Goal: Information Seeking & Learning: Learn about a topic

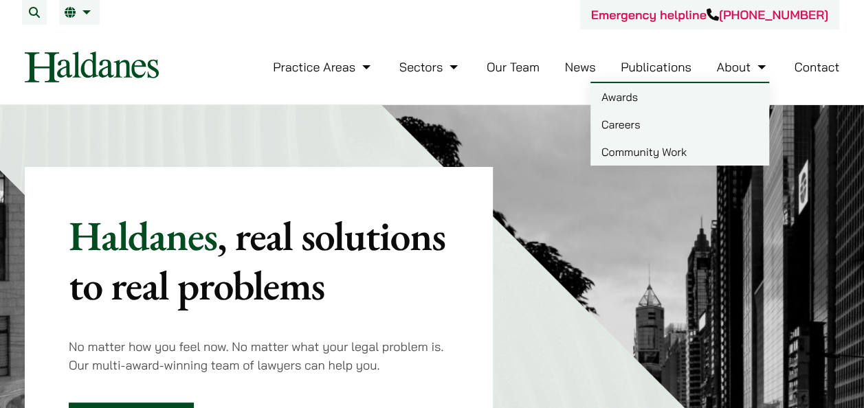
click at [648, 120] on link "Careers" at bounding box center [680, 125] width 179 height 28
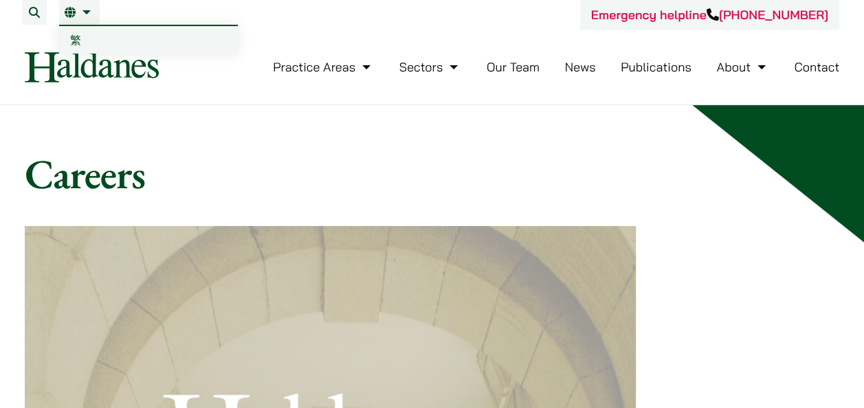
click at [78, 42] on span "繁" at bounding box center [75, 40] width 11 height 14
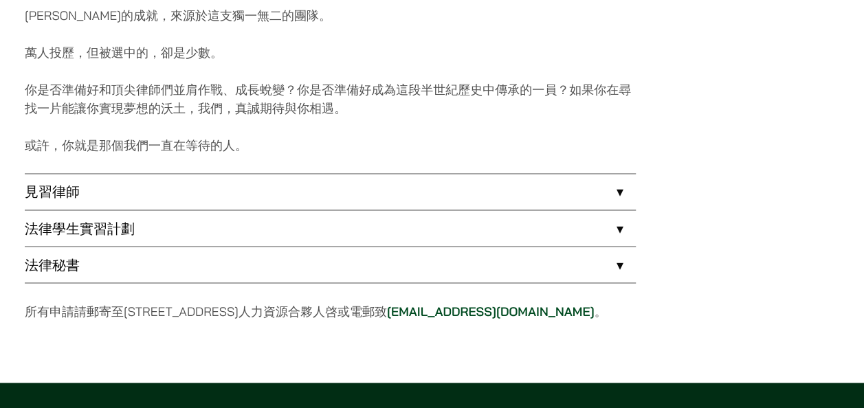
scroll to position [1100, 0]
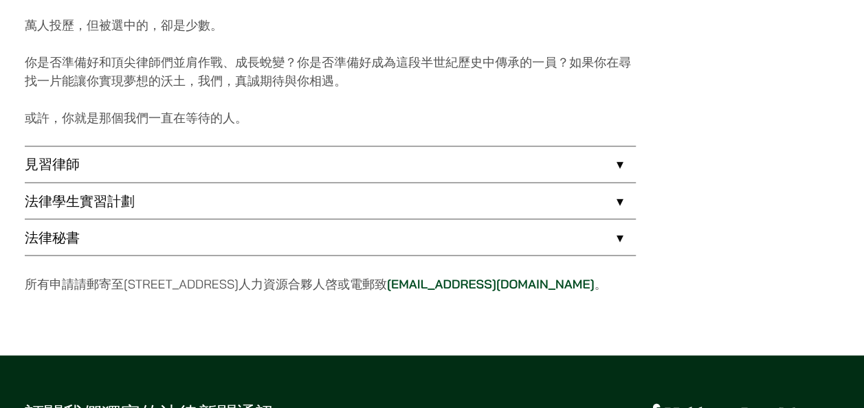
click at [142, 164] on link "見習律師" at bounding box center [330, 164] width 611 height 36
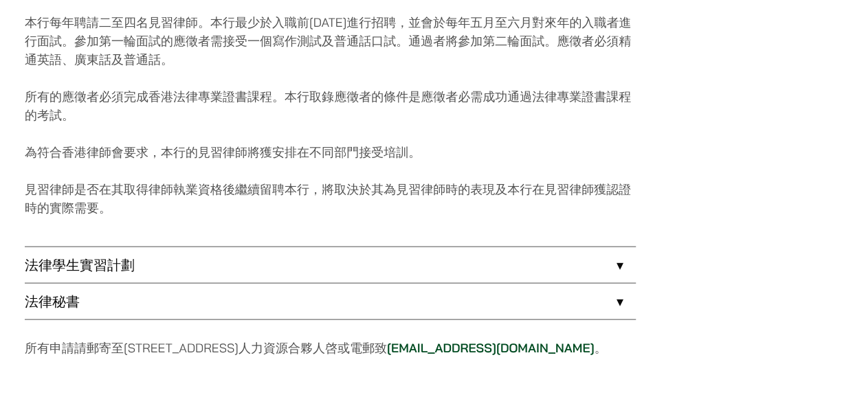
scroll to position [1306, 0]
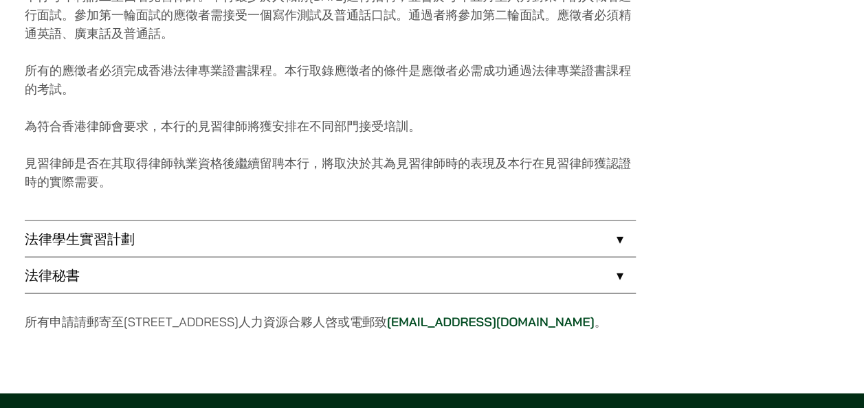
click at [145, 227] on link "法律學生實習計劃" at bounding box center [330, 239] width 611 height 36
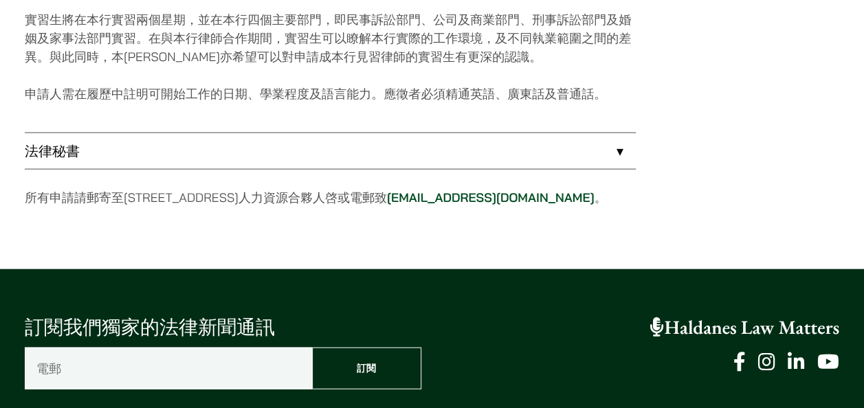
click at [158, 150] on link "法律秘書" at bounding box center [330, 151] width 611 height 36
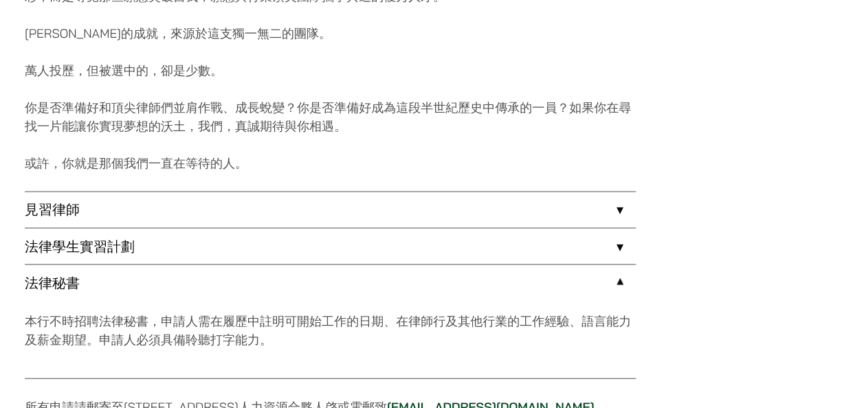
scroll to position [1075, 0]
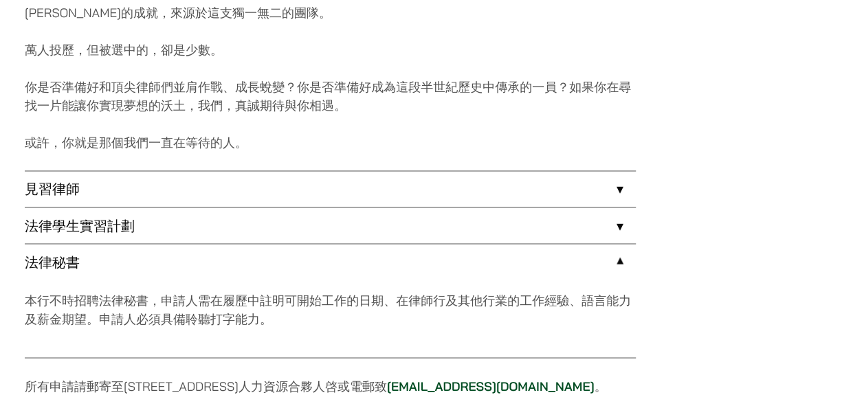
click at [133, 264] on link "法律秘書" at bounding box center [330, 262] width 611 height 36
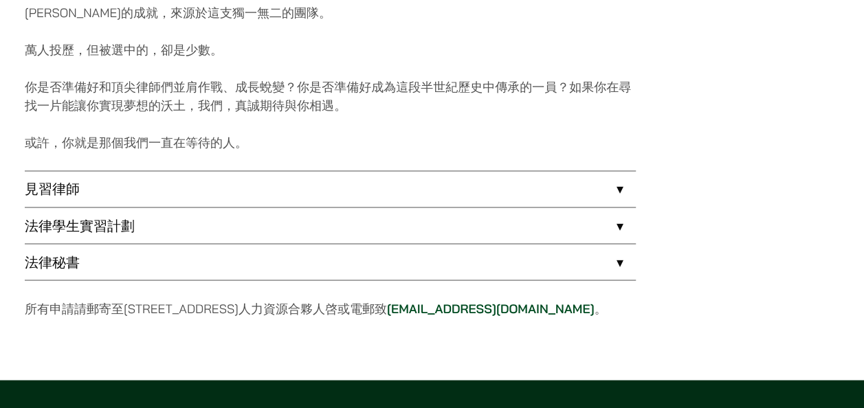
click at [149, 193] on link "見習律師" at bounding box center [330, 189] width 611 height 36
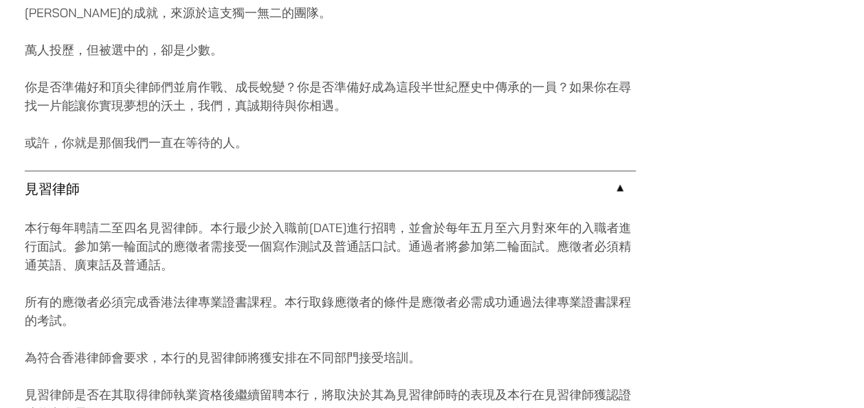
click at [149, 193] on link "見習律師" at bounding box center [330, 189] width 611 height 36
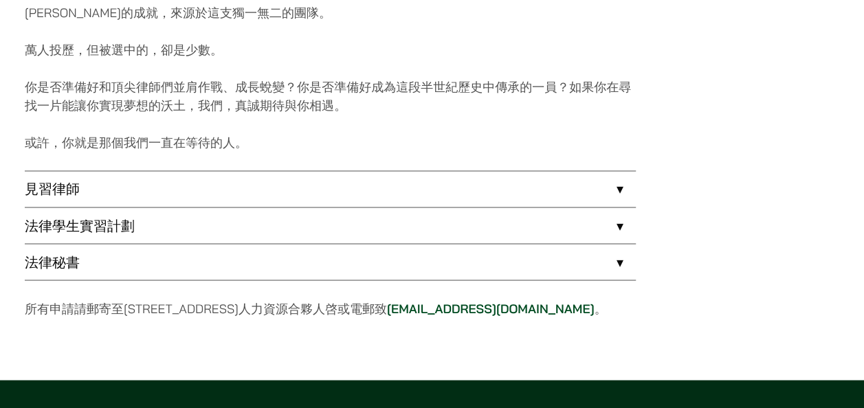
click at [143, 215] on link "法律學生實習計劃" at bounding box center [330, 226] width 611 height 36
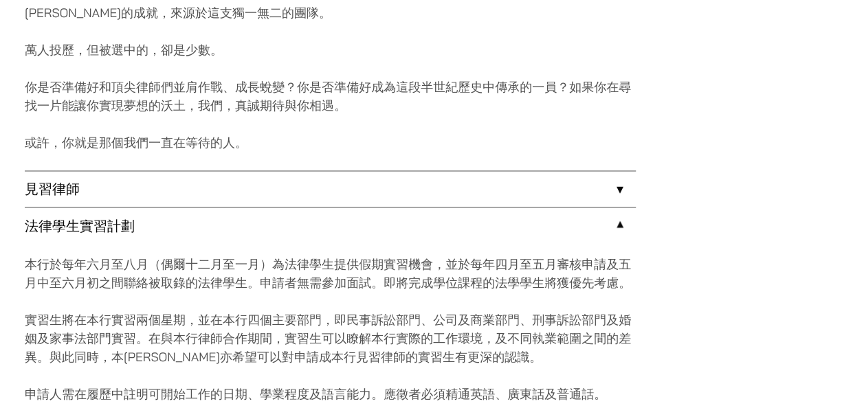
click at [143, 215] on link "法律學生實習計劃" at bounding box center [330, 226] width 611 height 36
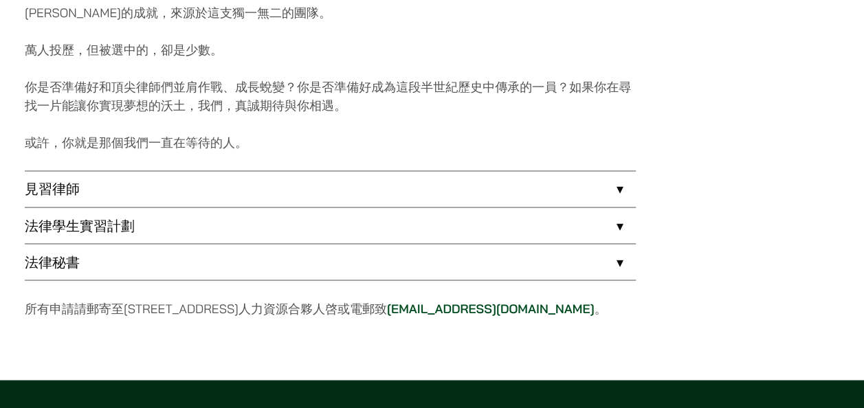
click at [151, 192] on link "見習律師" at bounding box center [330, 189] width 611 height 36
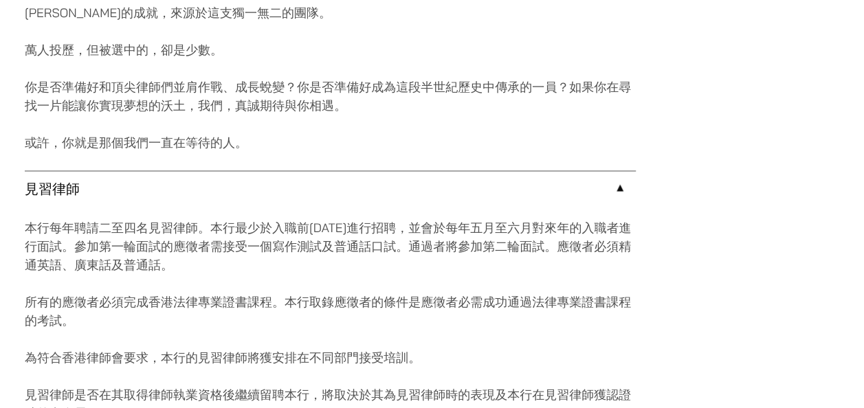
click at [151, 192] on link "見習律師" at bounding box center [330, 189] width 611 height 36
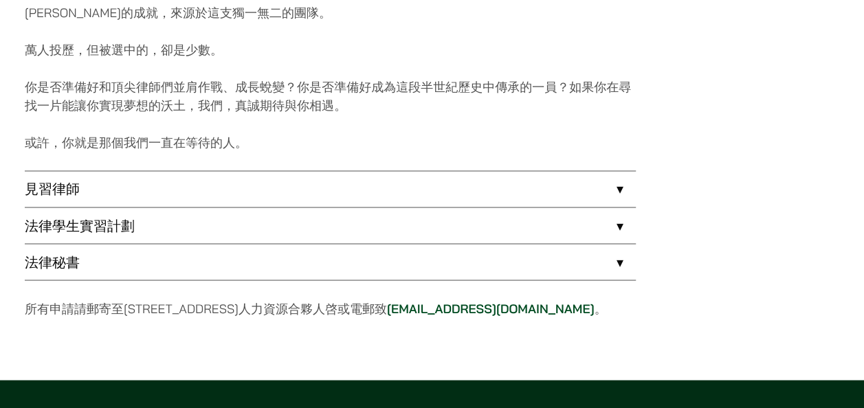
click at [158, 231] on link "法律學生實習計劃" at bounding box center [330, 226] width 611 height 36
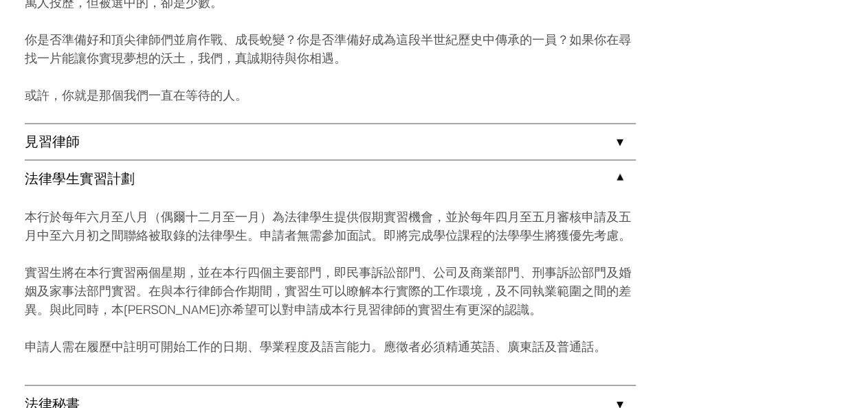
scroll to position [1144, 0]
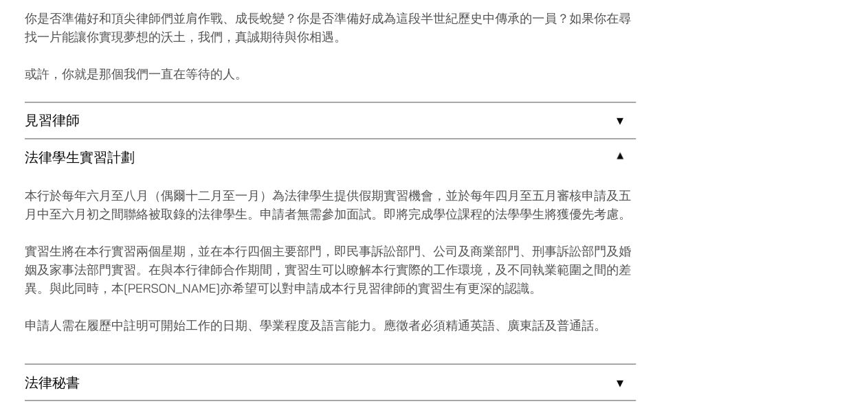
click at [144, 375] on link "法律秘書" at bounding box center [330, 382] width 611 height 36
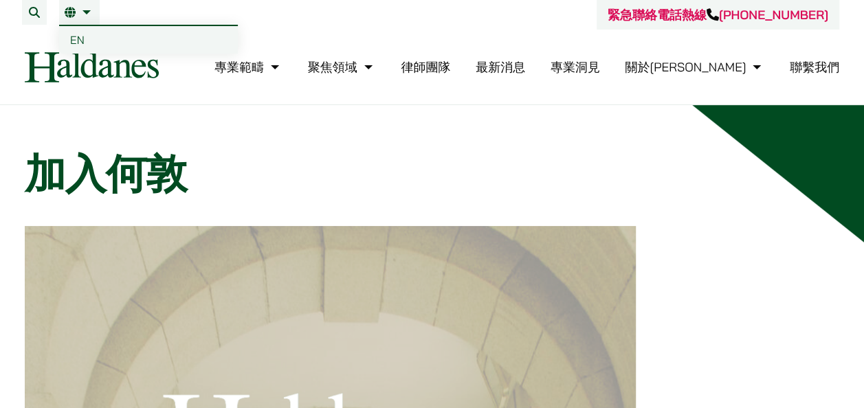
click at [85, 39] on link "EN" at bounding box center [148, 40] width 179 height 28
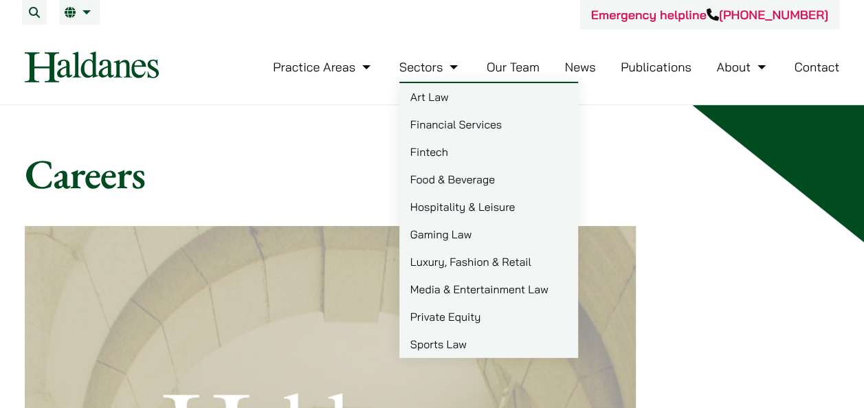
click at [573, 65] on link "News" at bounding box center [580, 67] width 31 height 16
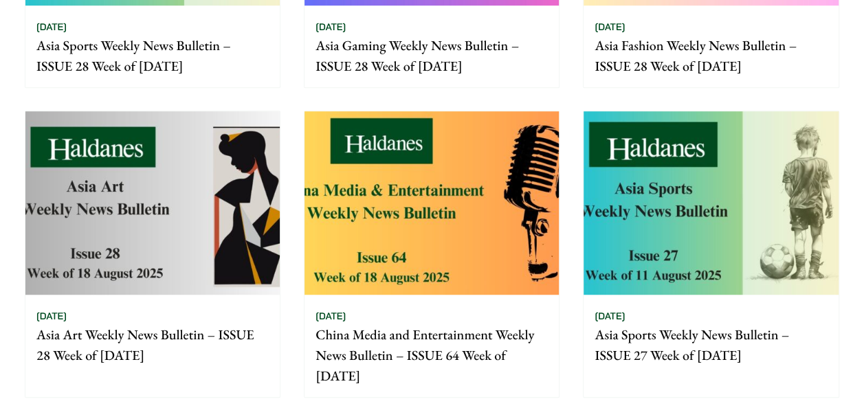
scroll to position [481, 0]
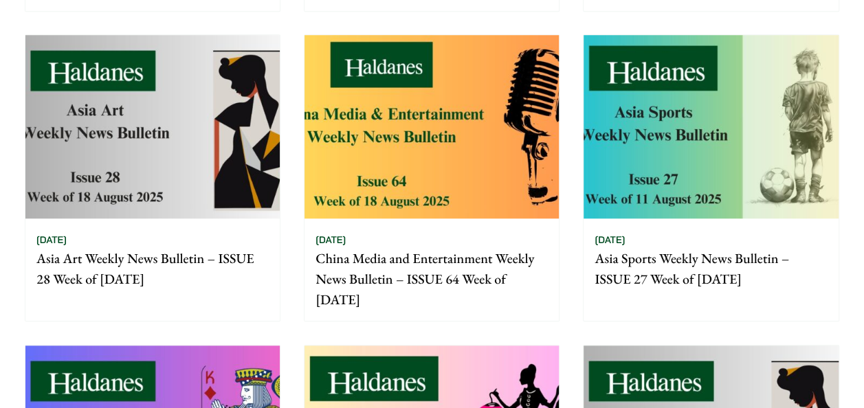
click at [331, 171] on img at bounding box center [432, 126] width 254 height 183
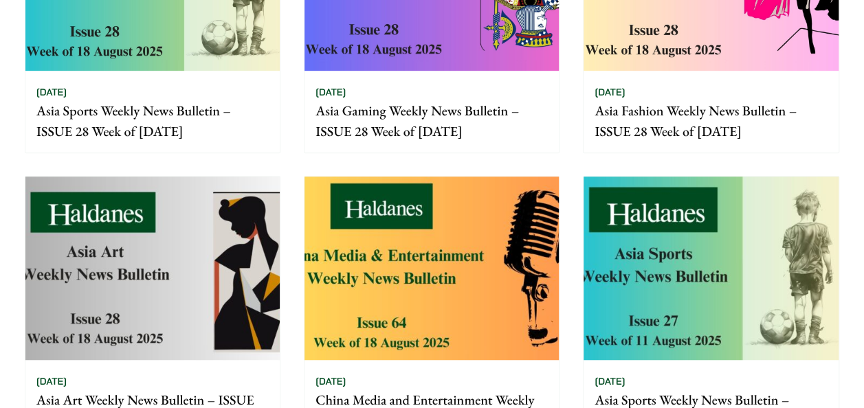
scroll to position [206, 0]
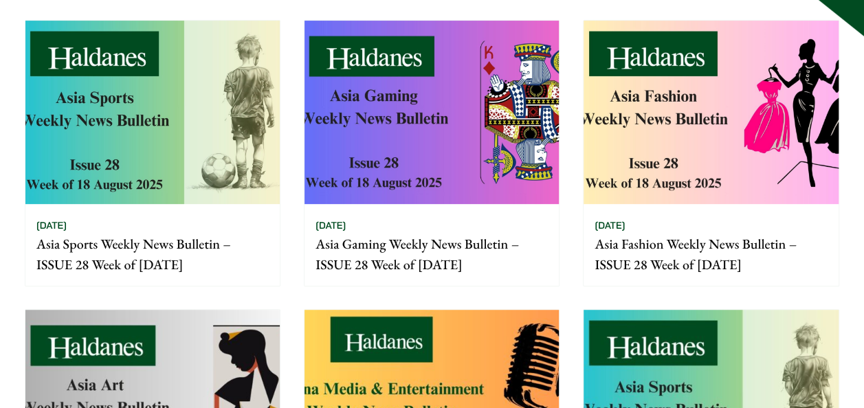
click at [213, 145] on img at bounding box center [152, 112] width 254 height 183
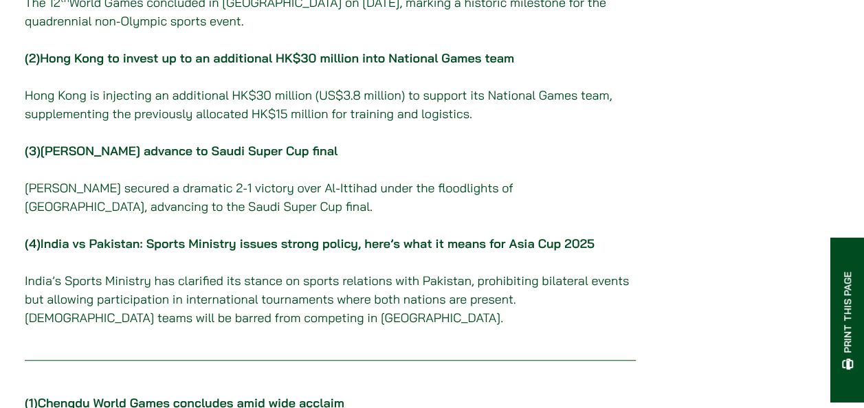
scroll to position [344, 0]
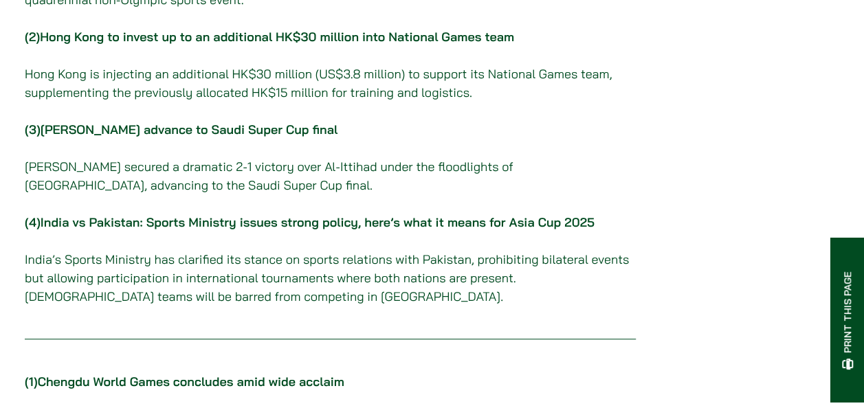
click at [298, 138] on link "[PERSON_NAME] advance to Saudi Super Cup final" at bounding box center [189, 130] width 297 height 16
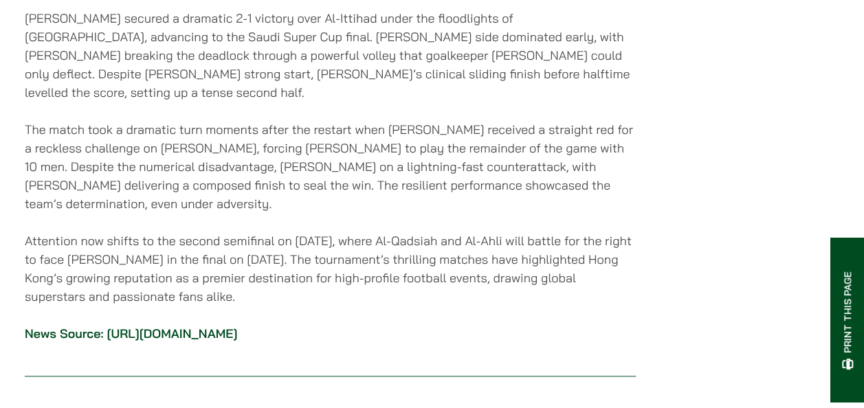
scroll to position [3122, 0]
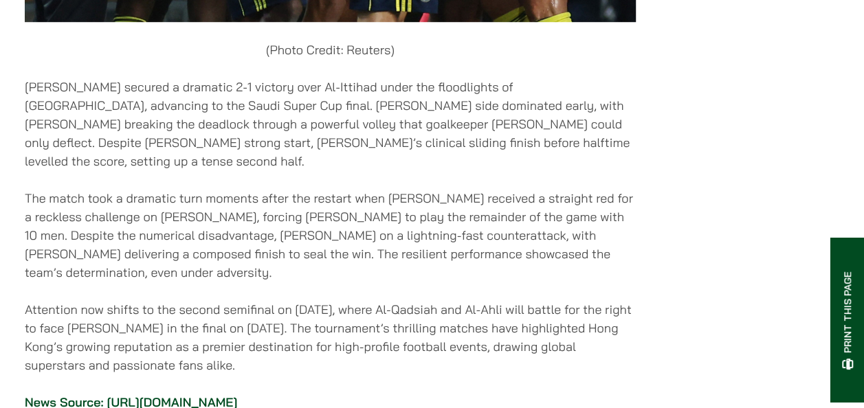
drag, startPoint x: 260, startPoint y: 164, endPoint x: 360, endPoint y: 361, distance: 221.4
click at [360, 361] on p "Attention now shifts to the second semifinal on [DATE], where Al-Qadsiah and Al…" at bounding box center [330, 337] width 611 height 74
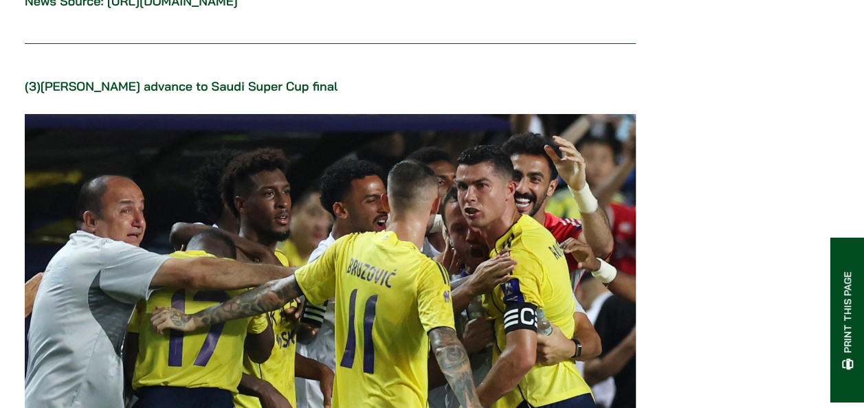
scroll to position [2641, 0]
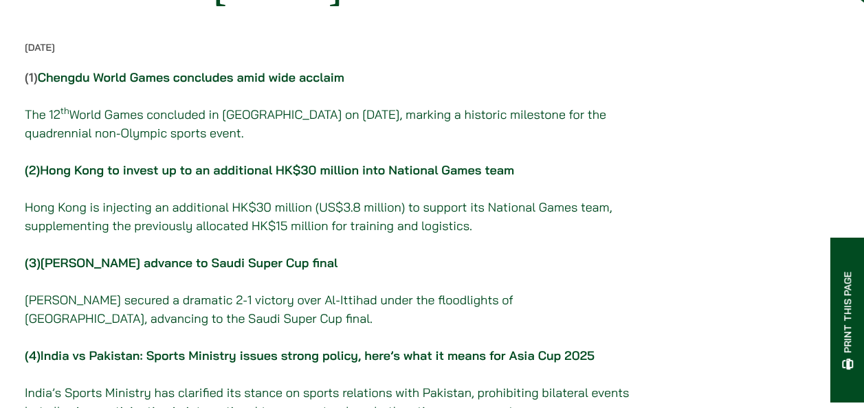
scroll to position [206, 0]
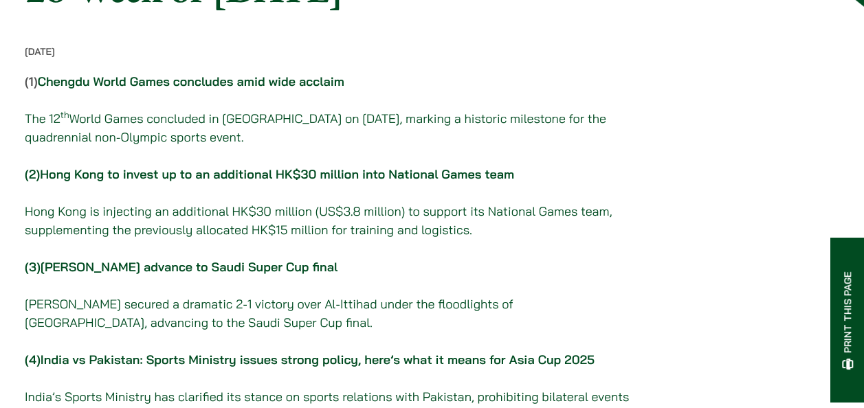
click at [328, 89] on link "Chengdu World Games concludes amid wide acclaim" at bounding box center [191, 82] width 307 height 16
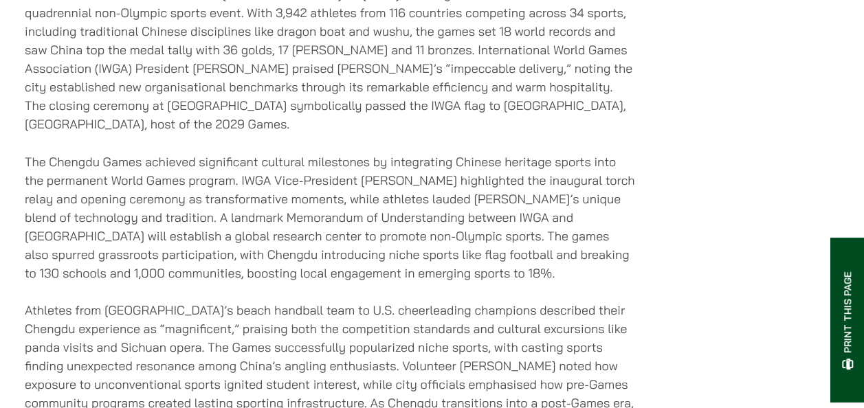
scroll to position [1140, 0]
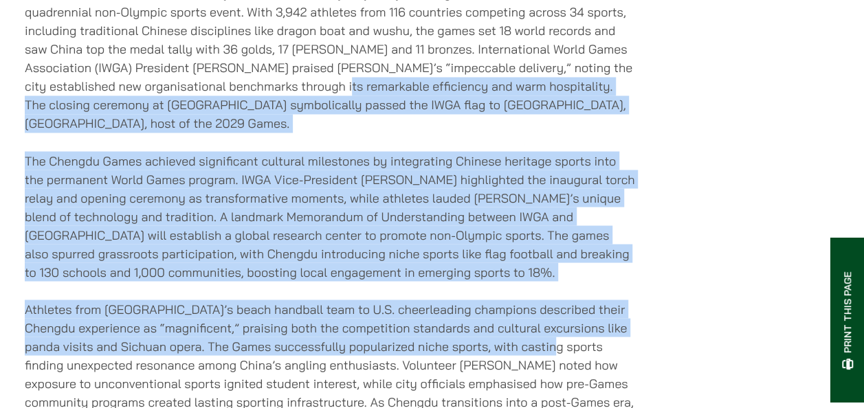
drag, startPoint x: 332, startPoint y: 88, endPoint x: 562, endPoint y: 362, distance: 357.3
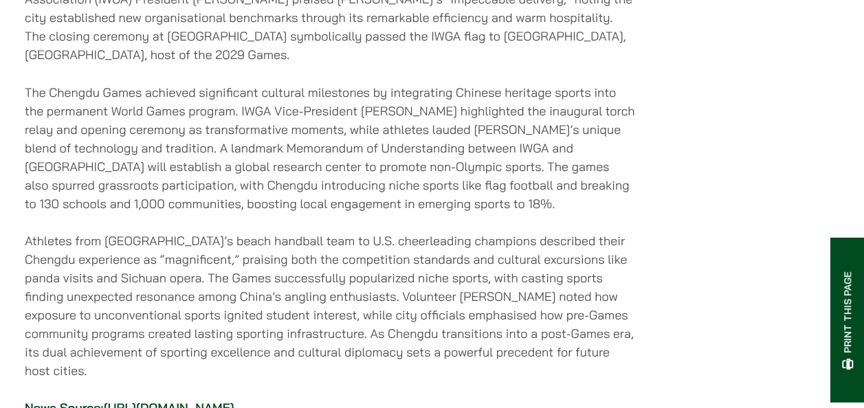
click at [536, 333] on p "Athletes from [GEOGRAPHIC_DATA]’s beach handball team to U.S. cheerleading cham…" at bounding box center [330, 305] width 611 height 149
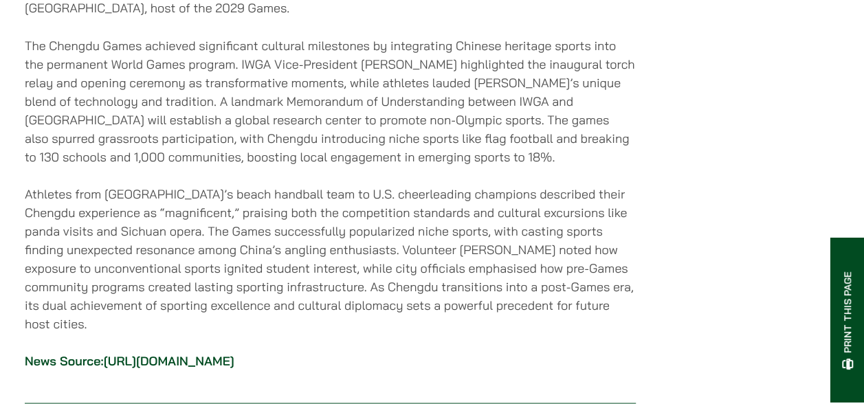
scroll to position [1278, 0]
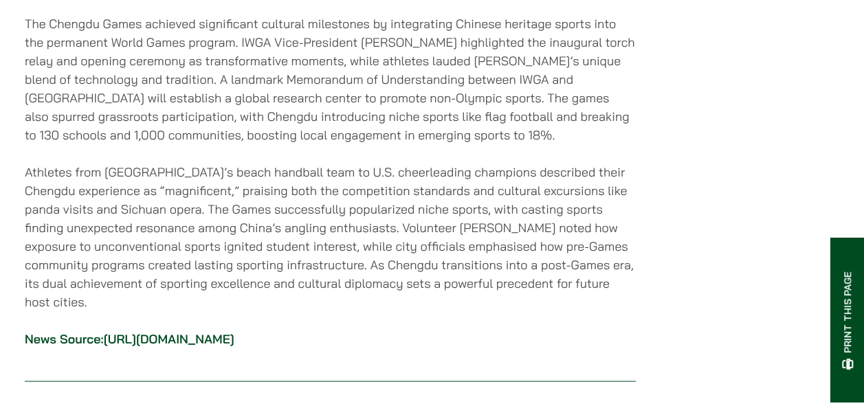
click at [543, 297] on p "Athletes from [GEOGRAPHIC_DATA]’s beach handball team to U.S. cheerleading cham…" at bounding box center [330, 236] width 611 height 149
drag, startPoint x: 481, startPoint y: 28, endPoint x: 656, endPoint y: 327, distance: 347.3
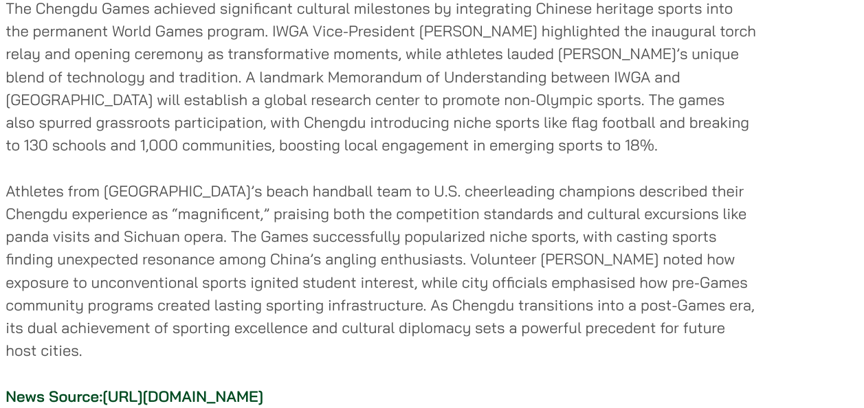
scroll to position [1273, 0]
